Goal: Transaction & Acquisition: Purchase product/service

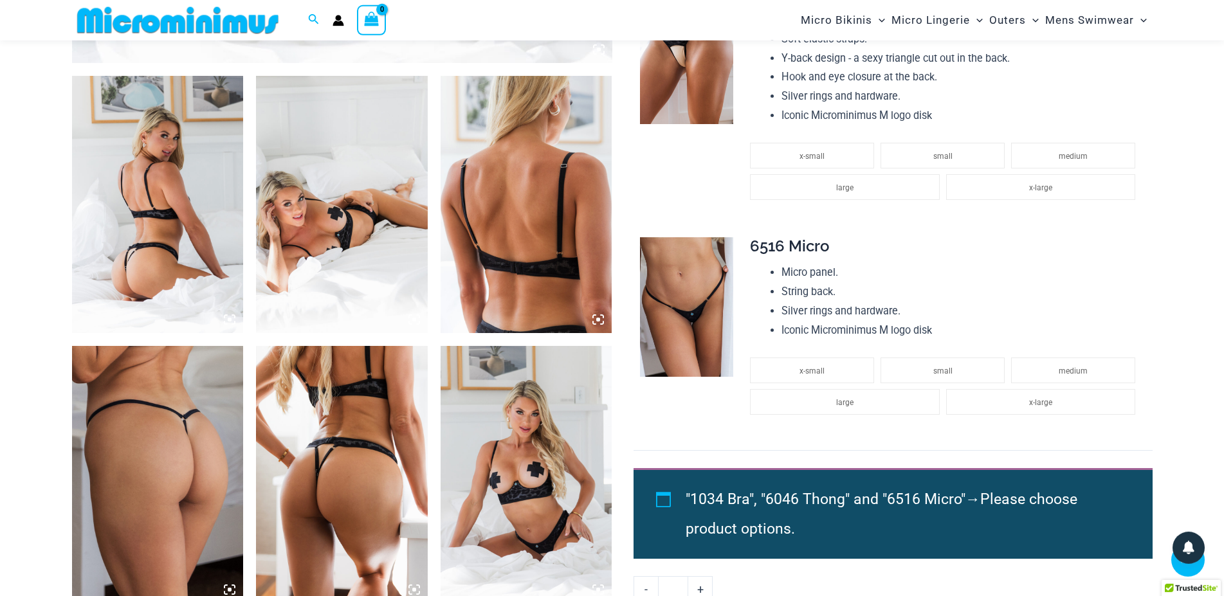
scroll to position [865, 0]
click at [685, 305] on img at bounding box center [686, 307] width 93 height 140
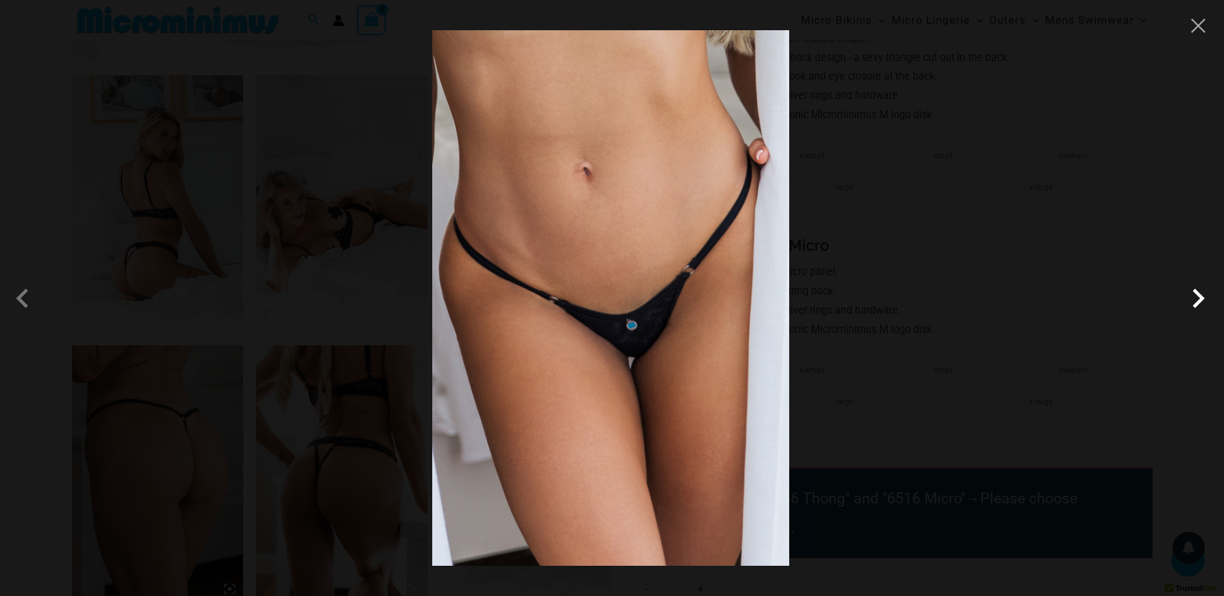
click at [1194, 298] on span at bounding box center [1198, 298] width 39 height 39
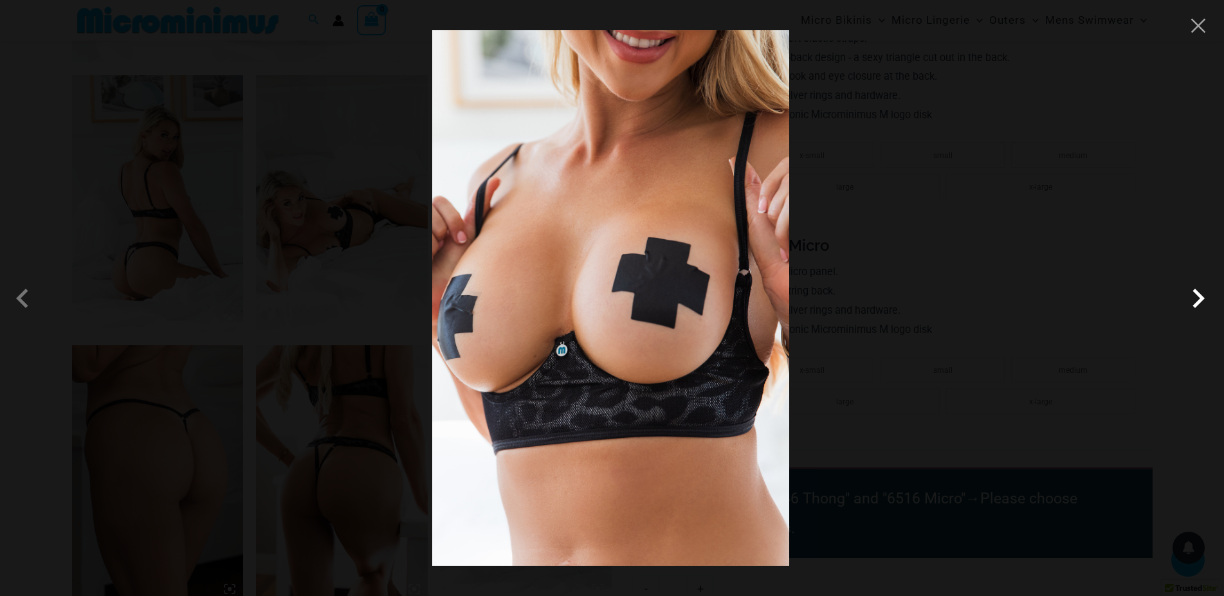
click at [1194, 298] on span at bounding box center [1198, 298] width 39 height 39
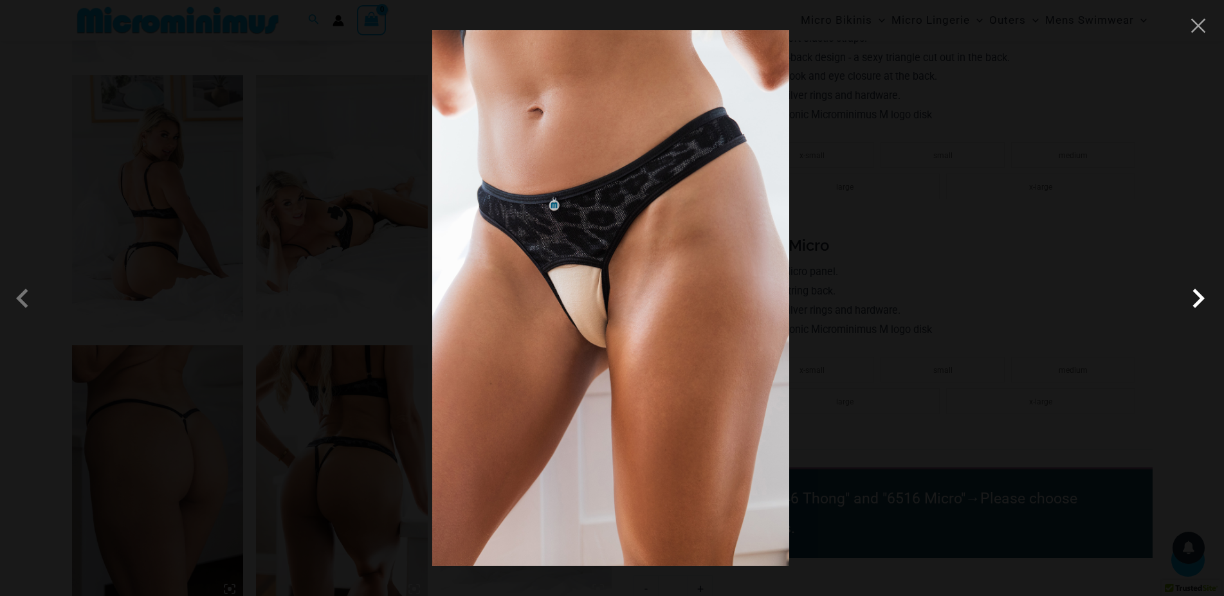
click at [1194, 298] on span at bounding box center [1198, 298] width 39 height 39
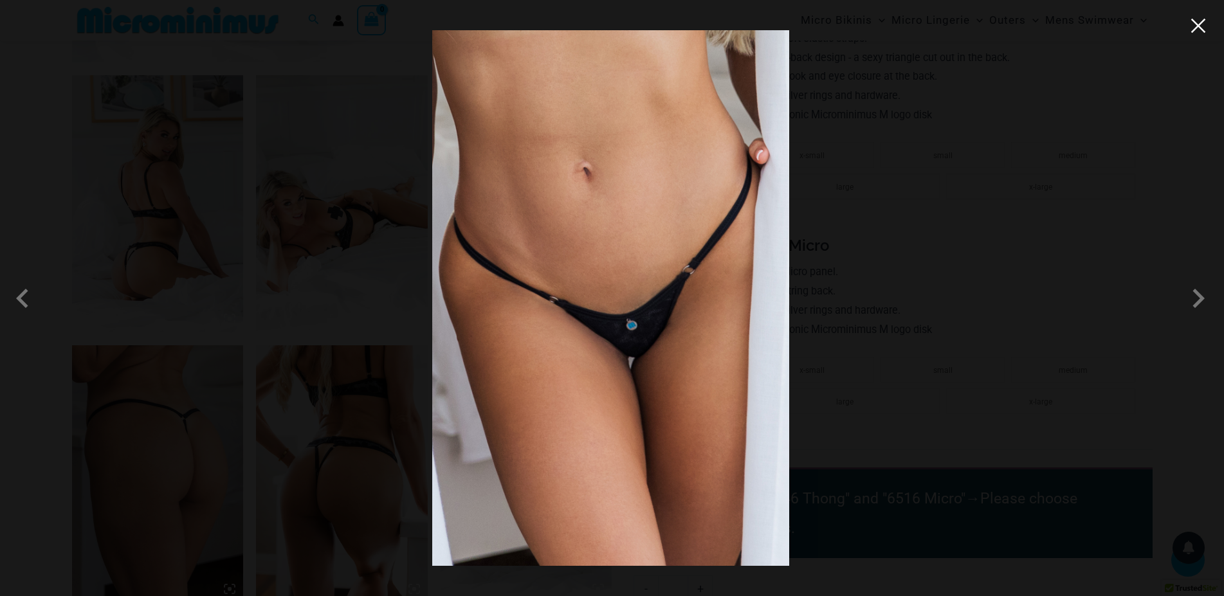
click at [1200, 30] on button "Close" at bounding box center [1197, 25] width 19 height 19
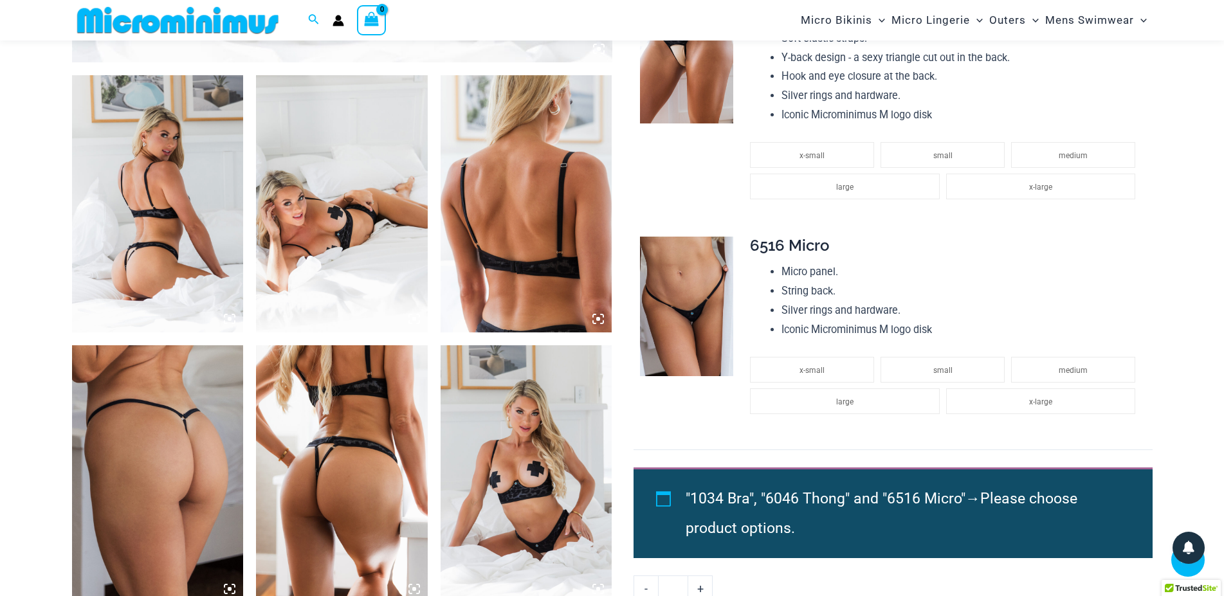
click at [146, 207] on img at bounding box center [158, 203] width 172 height 257
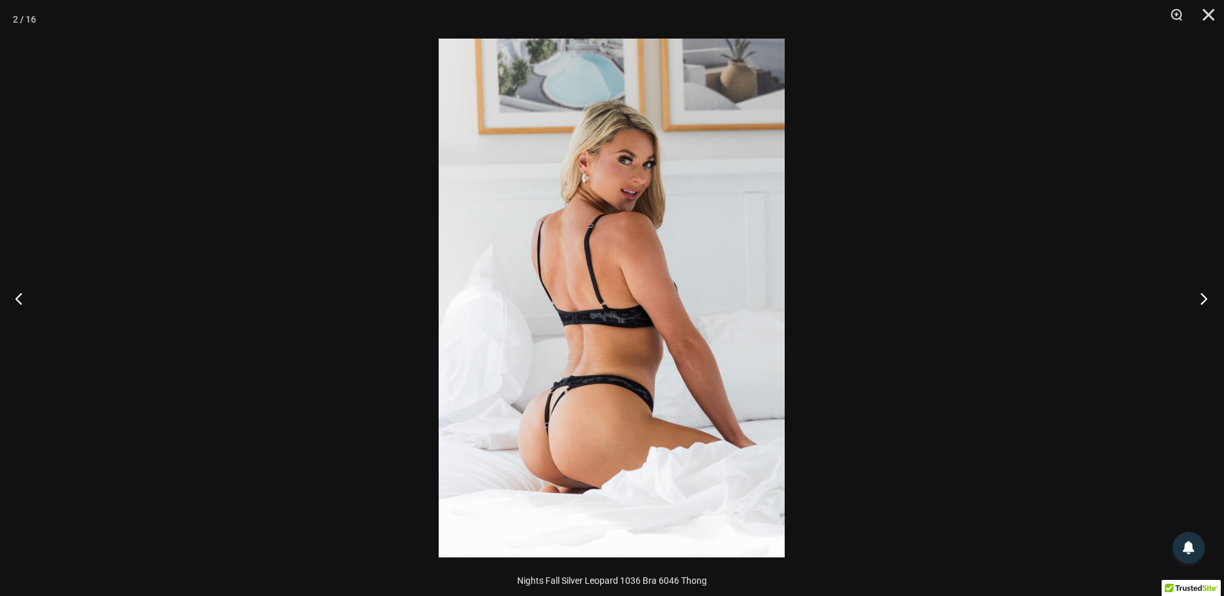
click at [1201, 298] on button "Next" at bounding box center [1199, 298] width 48 height 64
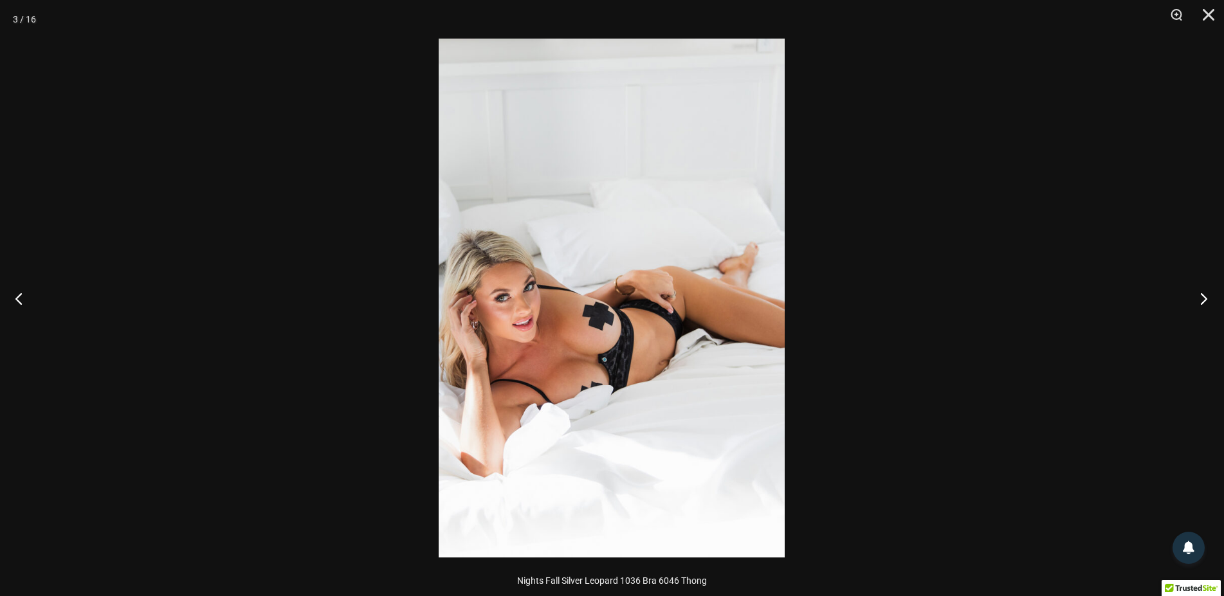
click at [1201, 298] on button "Next" at bounding box center [1199, 298] width 48 height 64
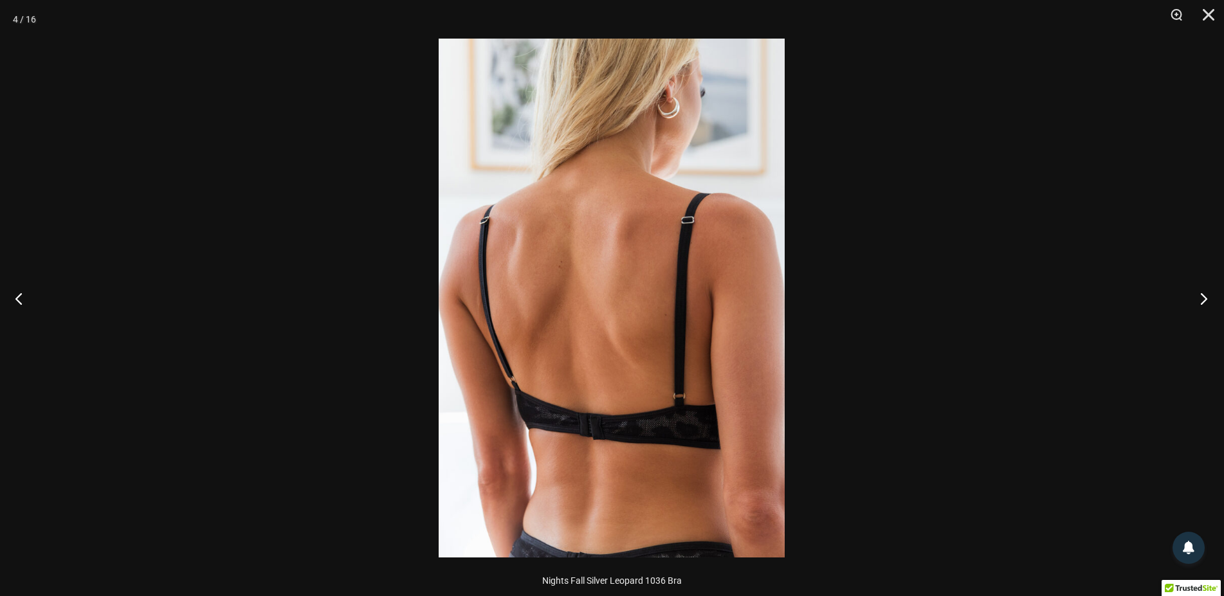
click at [1201, 298] on button "Next" at bounding box center [1199, 298] width 48 height 64
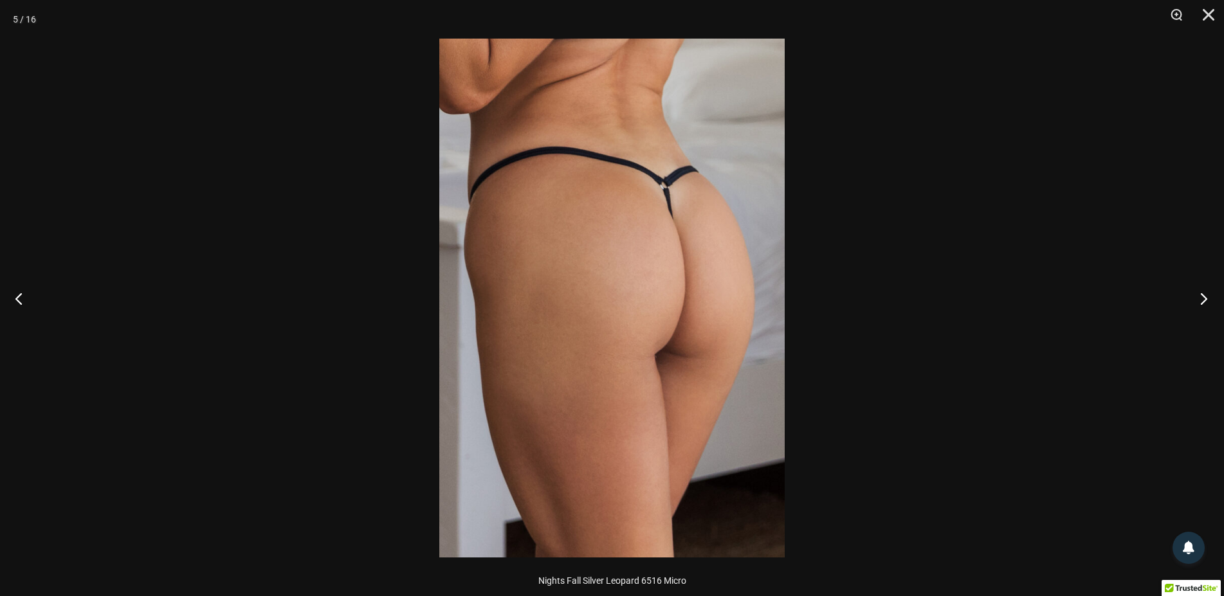
click at [1201, 298] on button "Next" at bounding box center [1199, 298] width 48 height 64
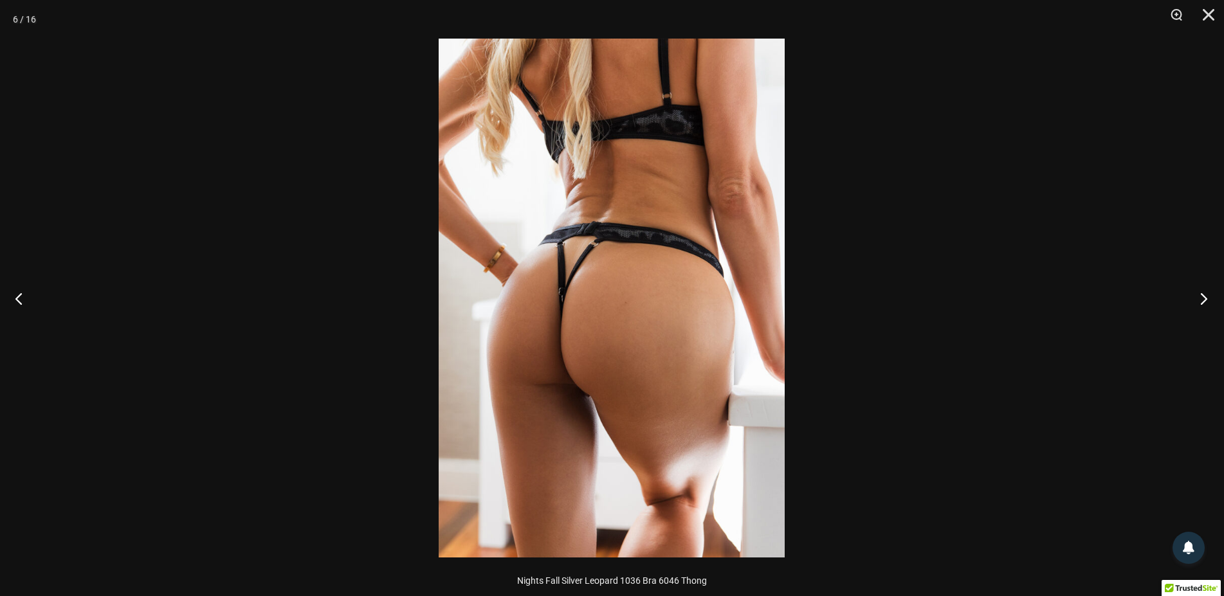
click at [1201, 298] on button "Next" at bounding box center [1199, 298] width 48 height 64
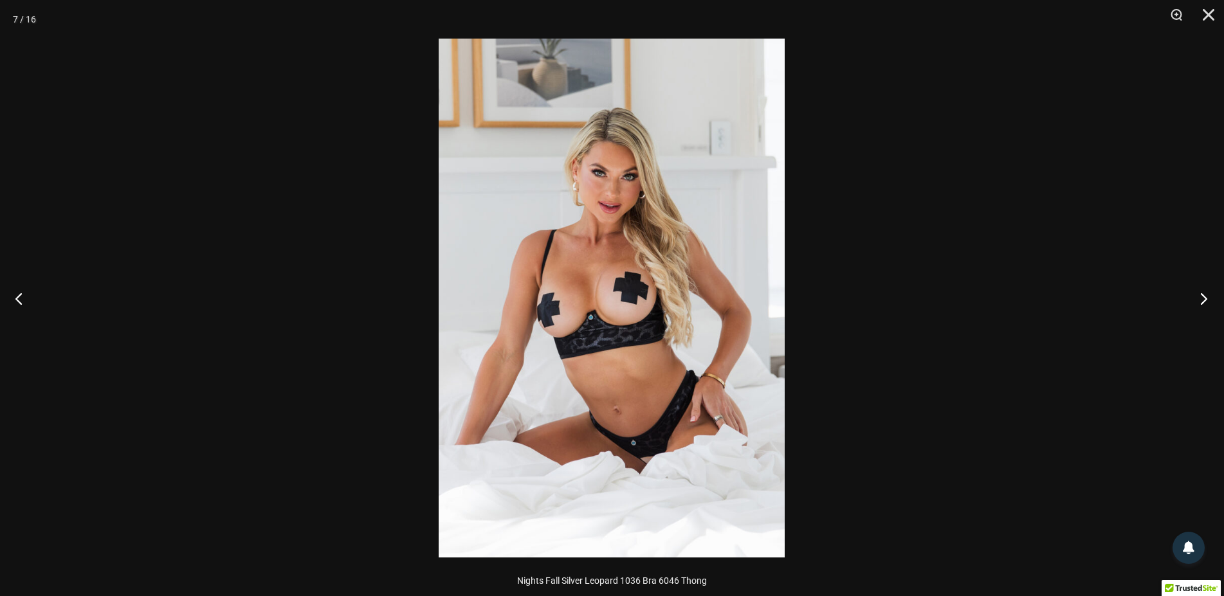
click at [1201, 298] on button "Next" at bounding box center [1199, 298] width 48 height 64
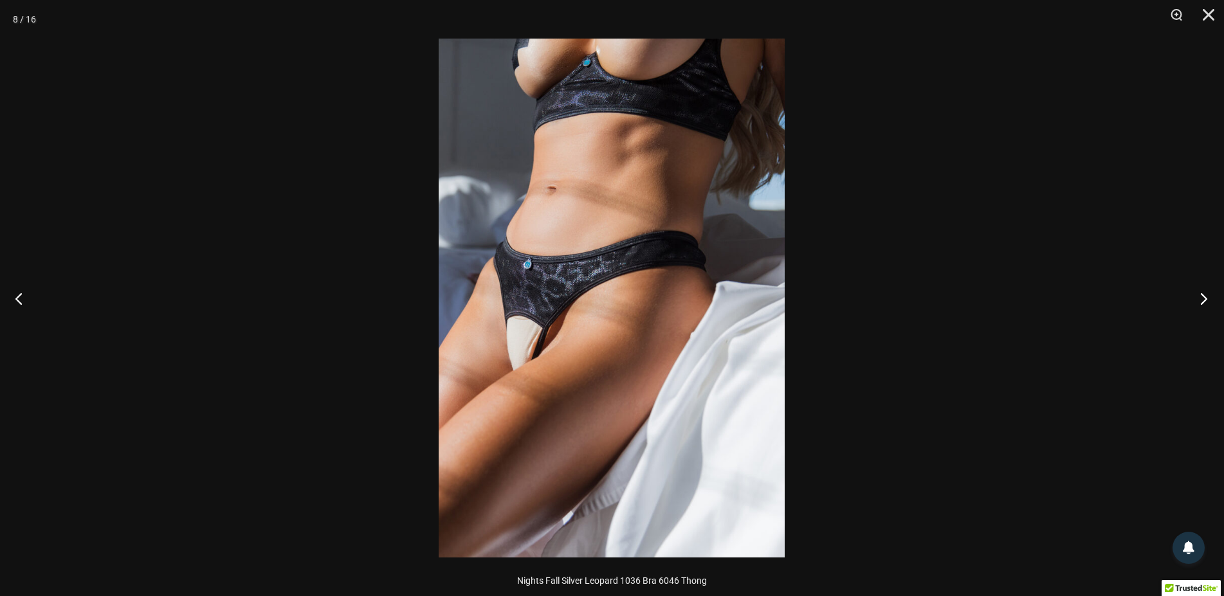
click at [1201, 298] on button "Next" at bounding box center [1199, 298] width 48 height 64
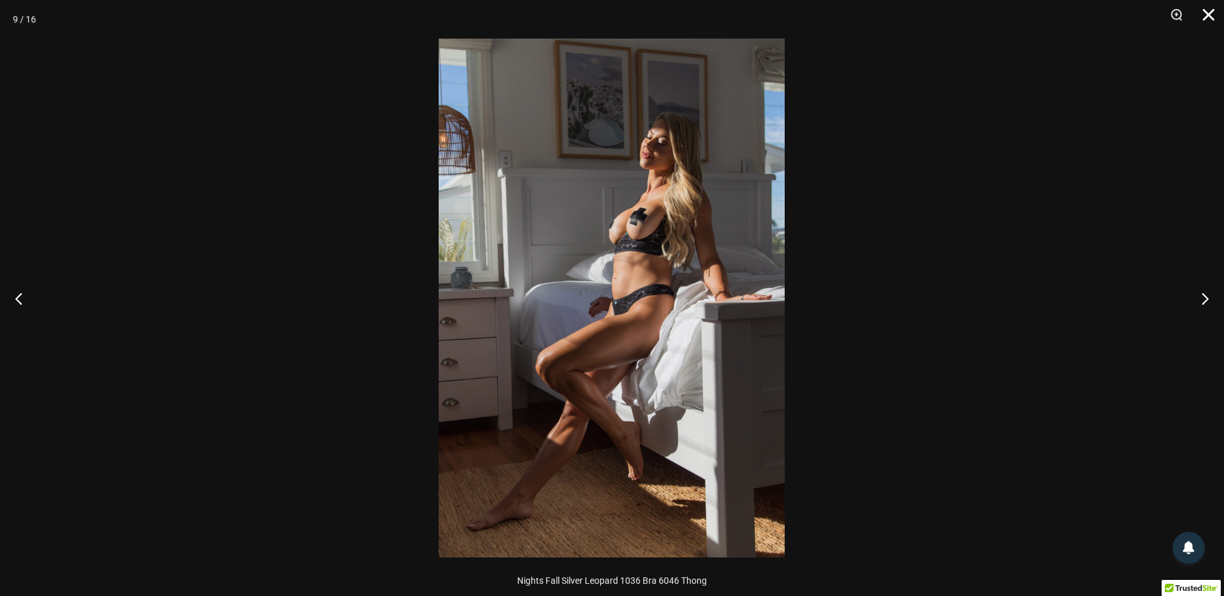
click at [1204, 13] on button "Close" at bounding box center [1204, 19] width 32 height 39
